Goal: Navigation & Orientation: Find specific page/section

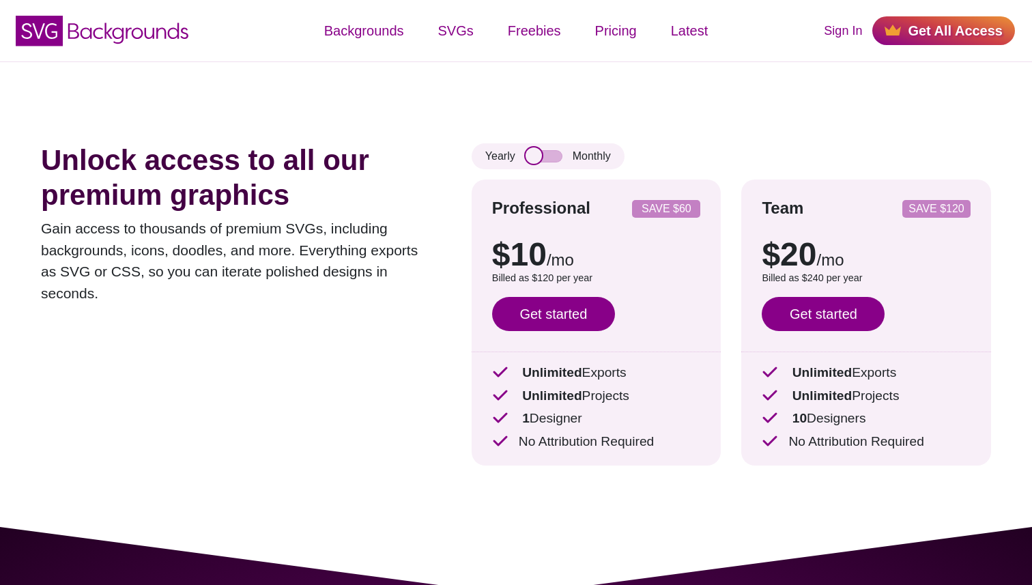
click at [544, 161] on input "checkbox" at bounding box center [544, 156] width 37 height 12
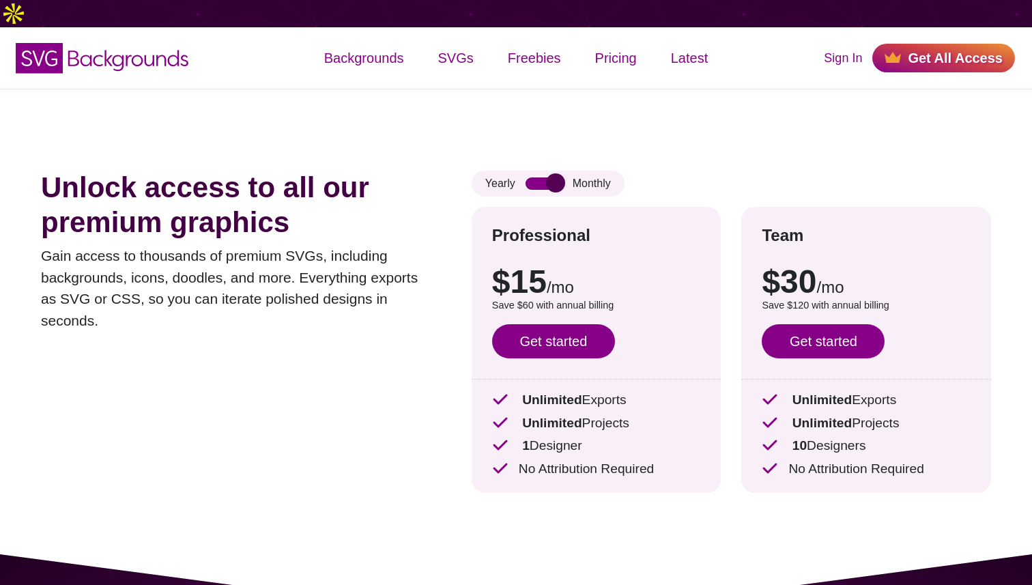
click at [544, 178] on input "checkbox" at bounding box center [544, 184] width 37 height 12
click at [545, 178] on input "checkbox" at bounding box center [544, 184] width 37 height 12
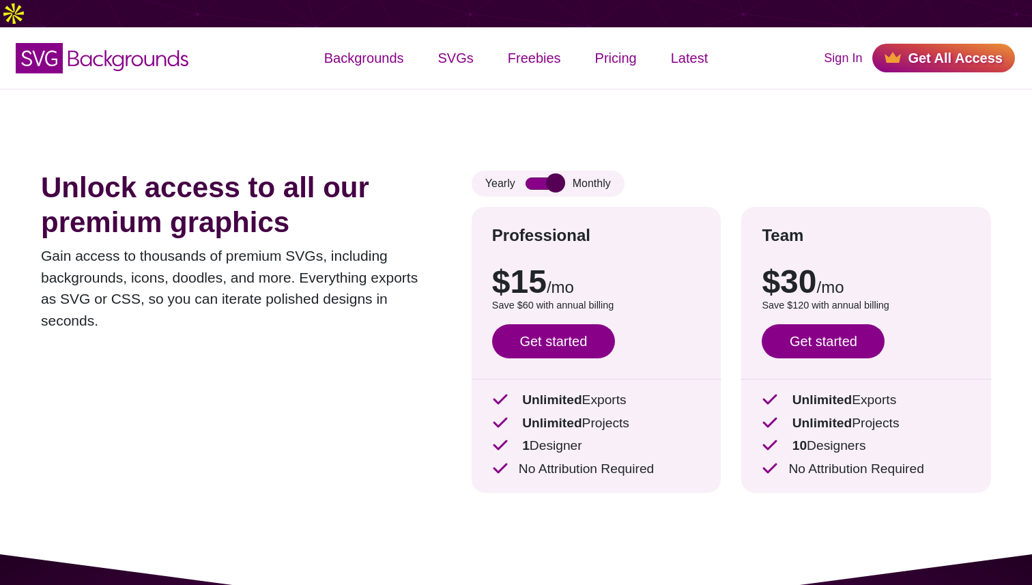
checkbox input "false"
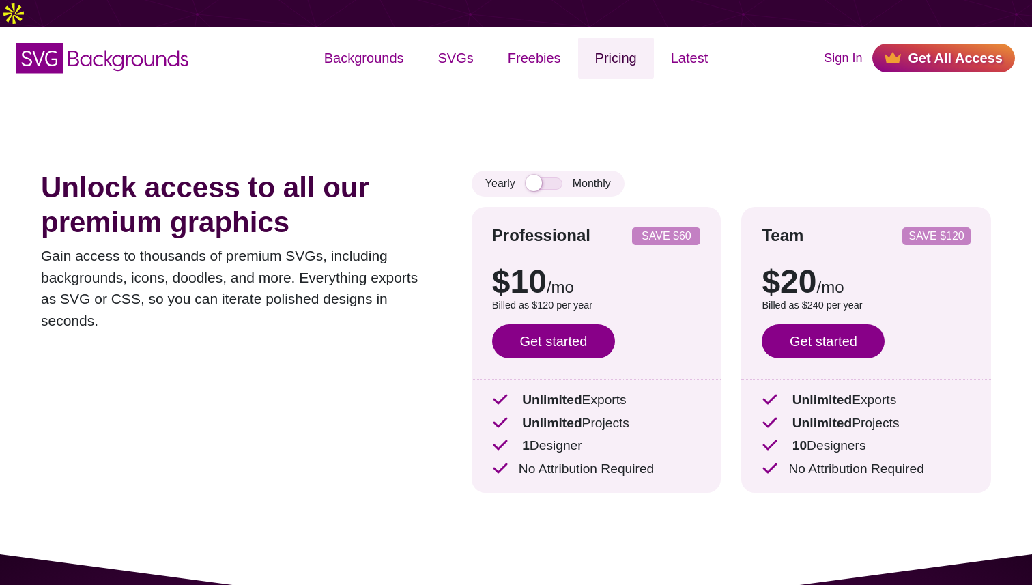
click at [630, 38] on link "Pricing" at bounding box center [616, 58] width 76 height 41
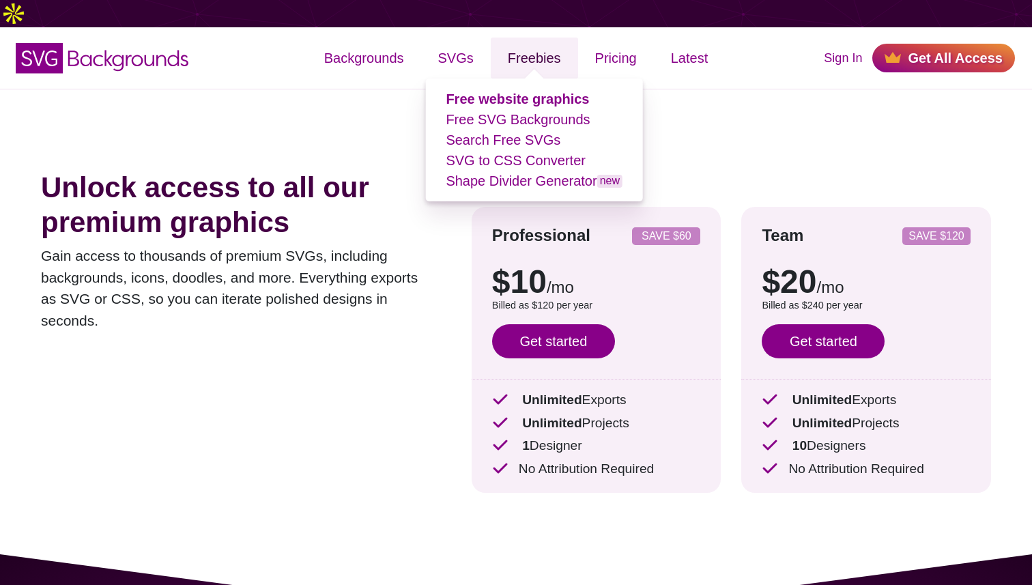
click at [503, 38] on link "Freebies" at bounding box center [534, 58] width 87 height 41
